Goal: Information Seeking & Learning: Learn about a topic

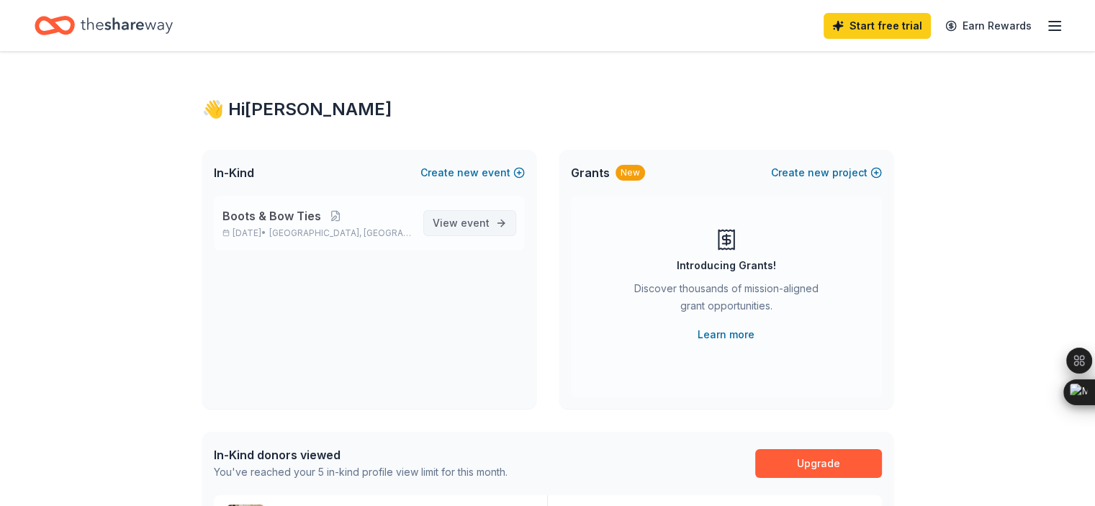
click at [473, 220] on span "event" at bounding box center [475, 223] width 29 height 12
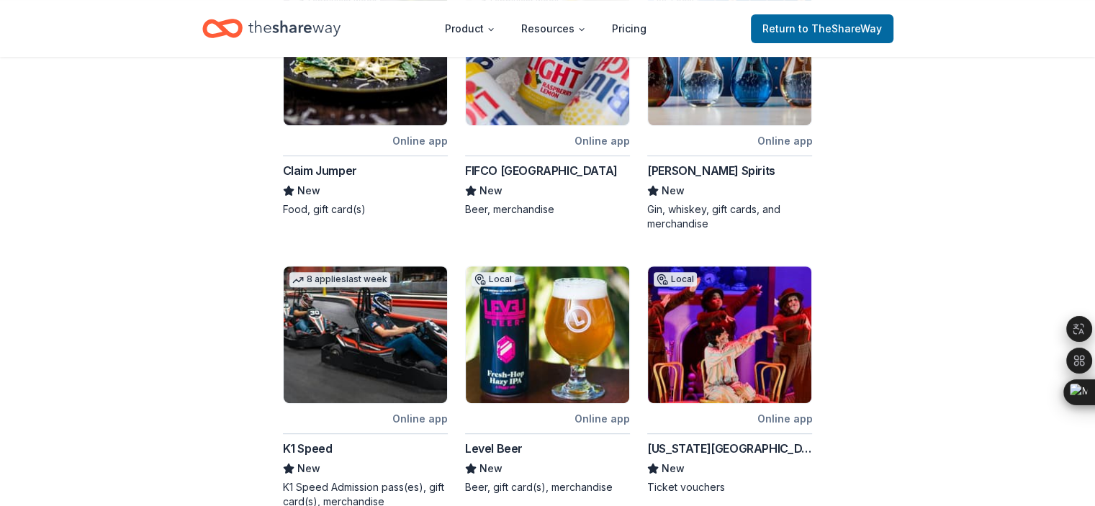
scroll to position [672, 0]
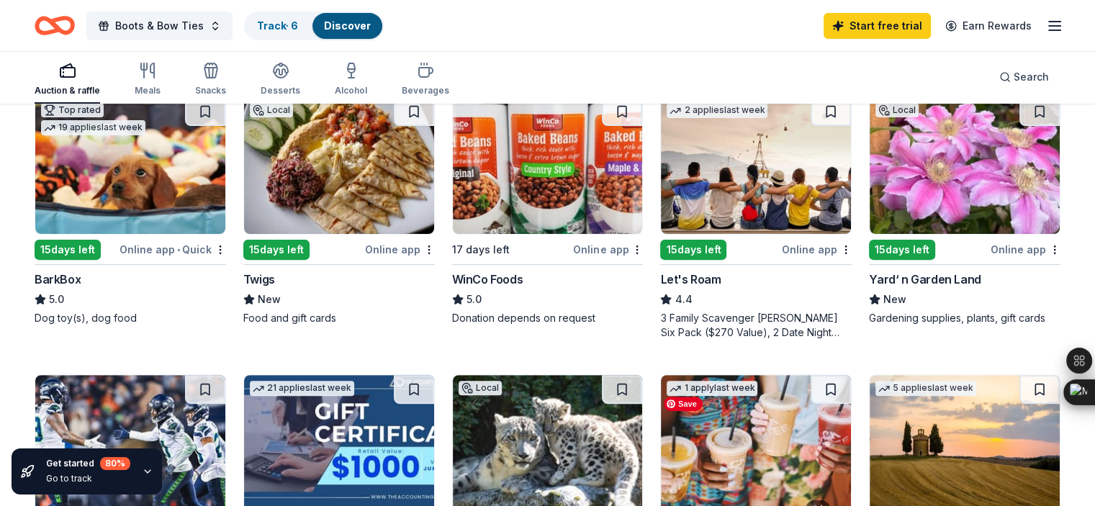
scroll to position [384, 0]
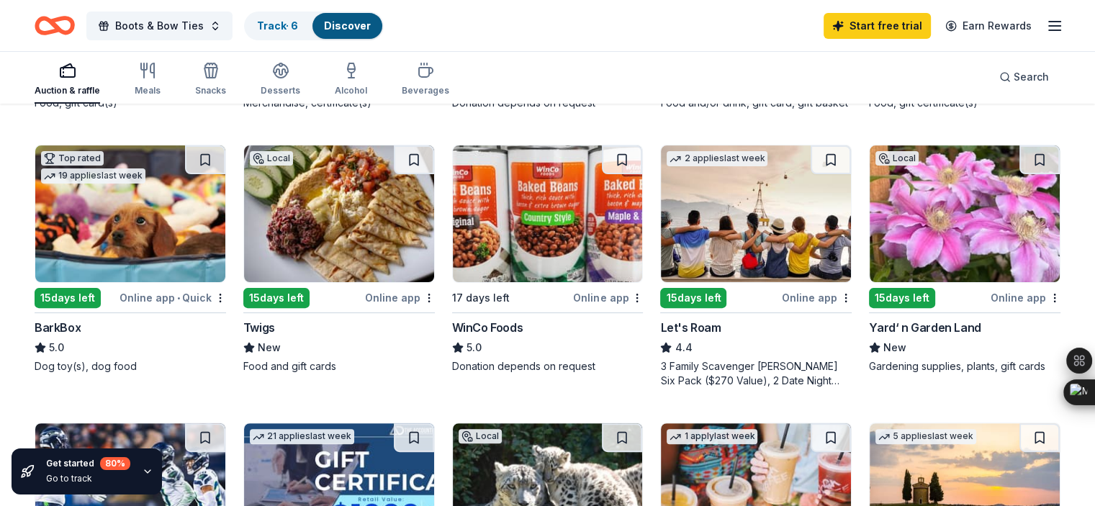
click at [169, 307] on div "Online app • Quick" at bounding box center [172, 298] width 107 height 18
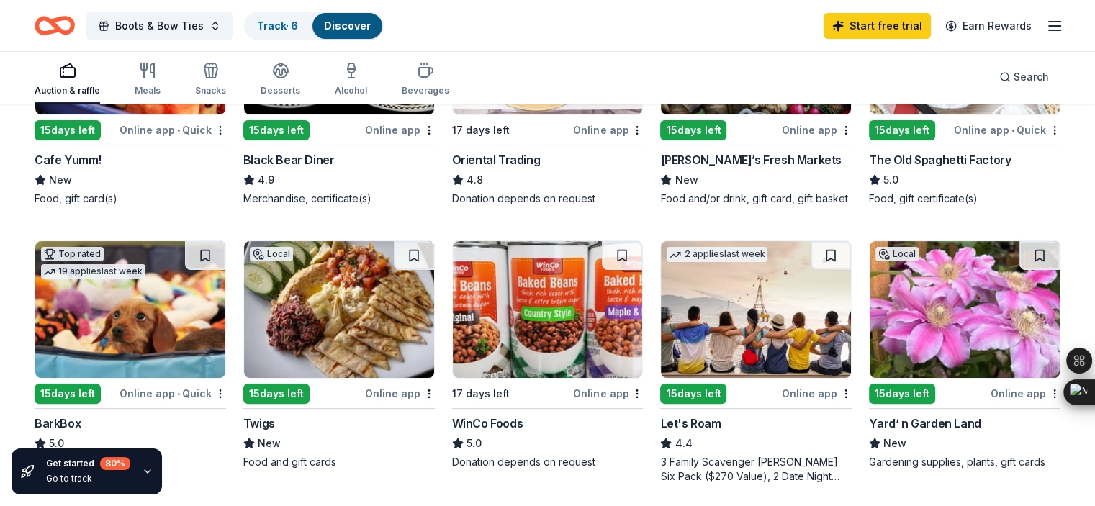
scroll to position [240, 0]
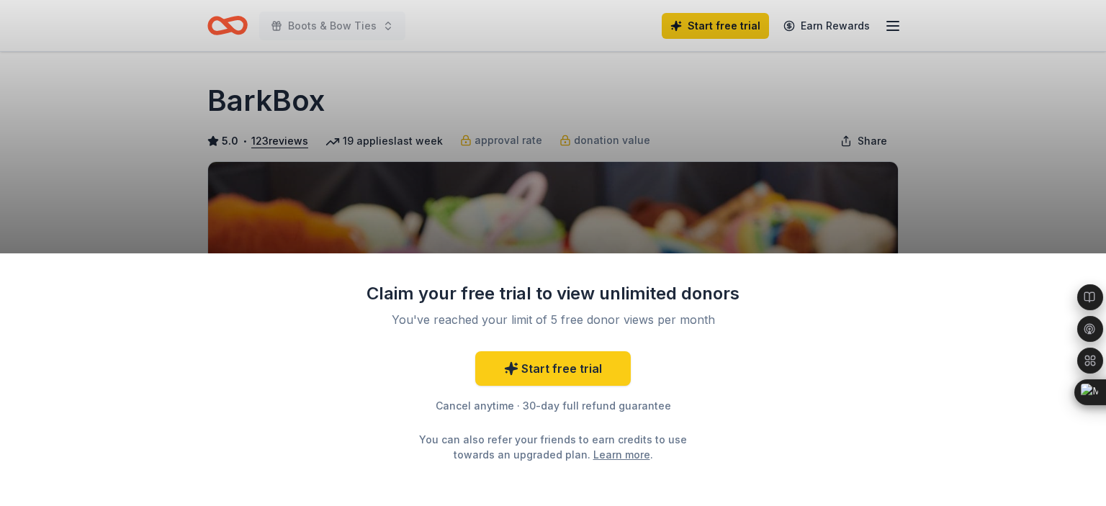
click at [569, 388] on div "Start free trial Cancel anytime · 30-day full refund guarantee You can also ref…" at bounding box center [553, 406] width 374 height 111
